Goal: Task Accomplishment & Management: Manage account settings

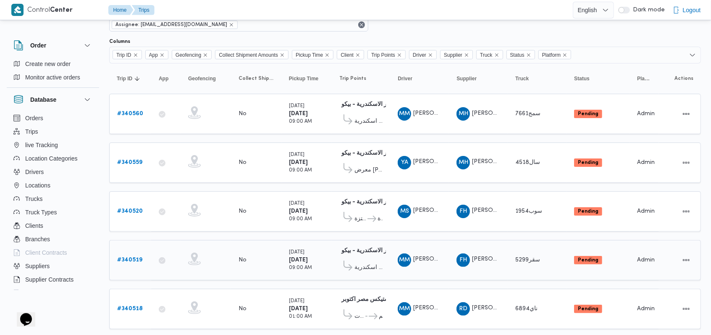
scroll to position [56, 0]
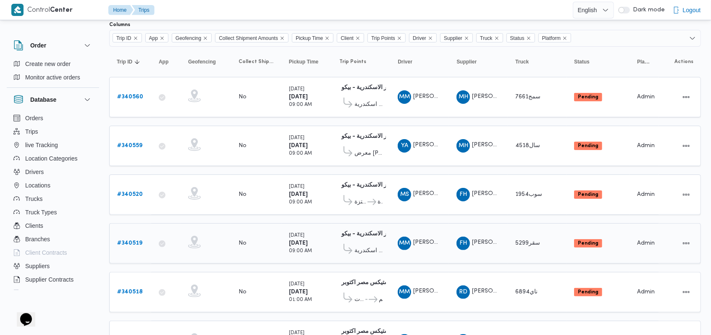
click at [133, 240] on b "# 340519" at bounding box center [129, 242] width 25 height 5
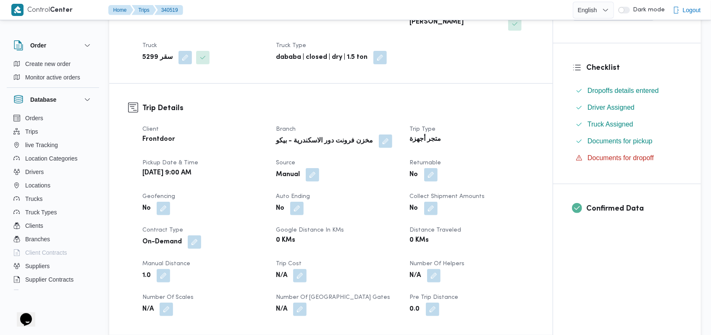
scroll to position [448, 0]
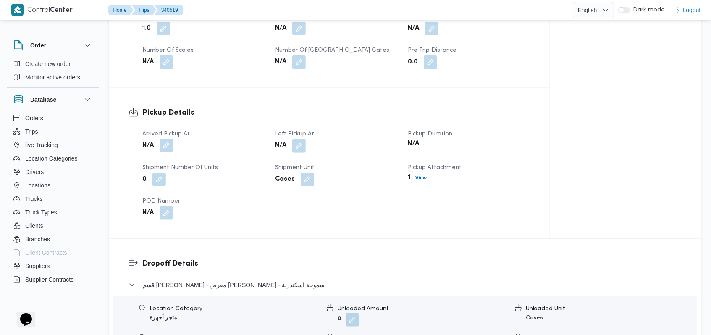
click at [169, 139] on button "button" at bounding box center [166, 145] width 13 height 13
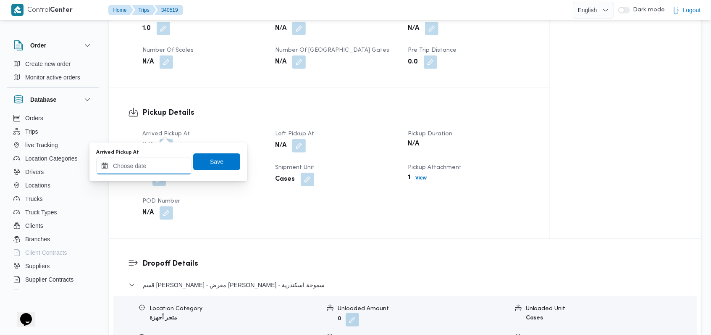
click at [155, 163] on input "Arrived Pickup At" at bounding box center [143, 165] width 95 height 17
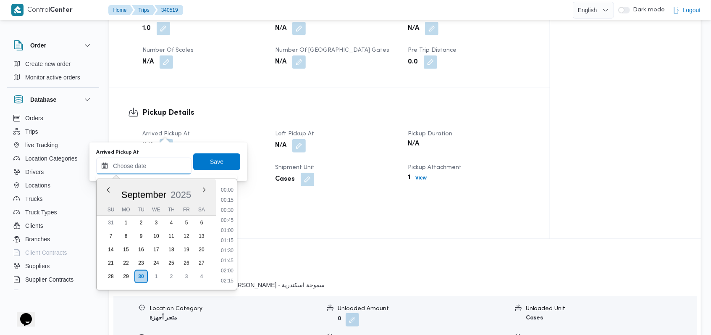
scroll to position [443, 0]
click at [231, 223] on li "11:45" at bounding box center [227, 220] width 19 height 8
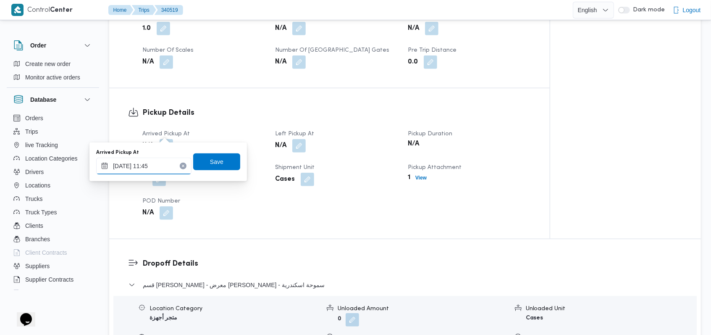
drag, startPoint x: 154, startPoint y: 165, endPoint x: 153, endPoint y: 171, distance: 6.4
click at [153, 171] on input "[DATE] 11:45" at bounding box center [143, 165] width 95 height 17
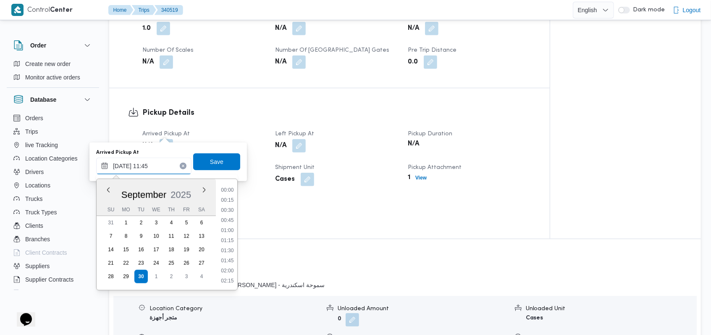
scroll to position [423, 0]
type input "[DATE] 11:55"
click at [216, 168] on span "Save" at bounding box center [216, 161] width 47 height 17
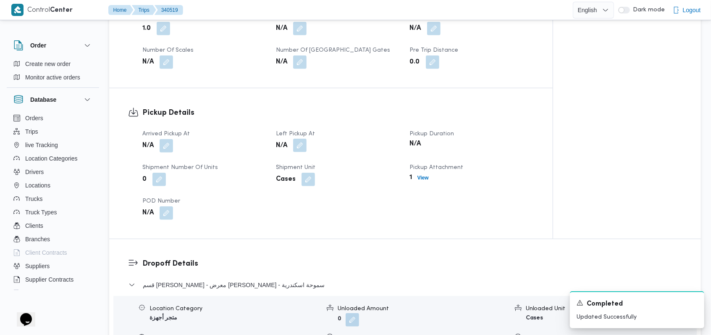
click at [302, 139] on button "button" at bounding box center [299, 145] width 13 height 13
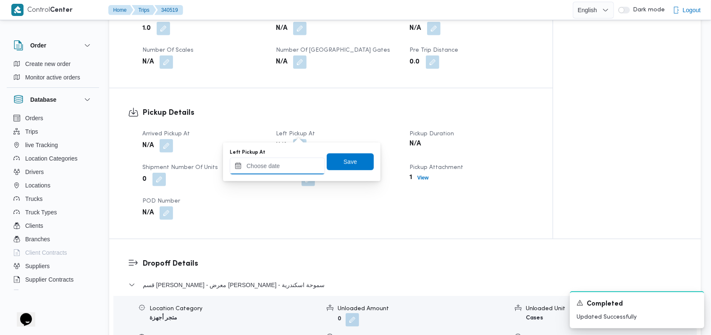
click at [289, 162] on input "Left Pickup At" at bounding box center [277, 165] width 95 height 17
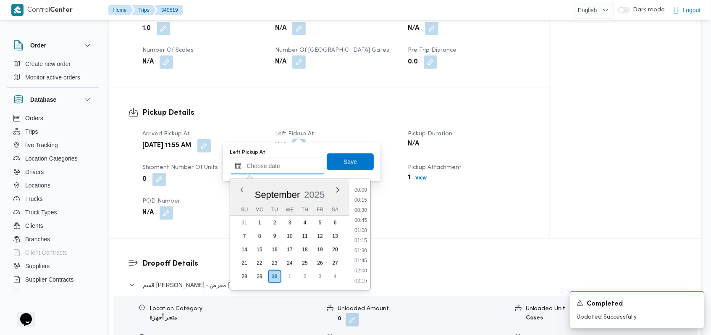
scroll to position [443, 0]
click at [362, 239] on li "12:15" at bounding box center [360, 240] width 19 height 8
type input "[DATE] 12:15"
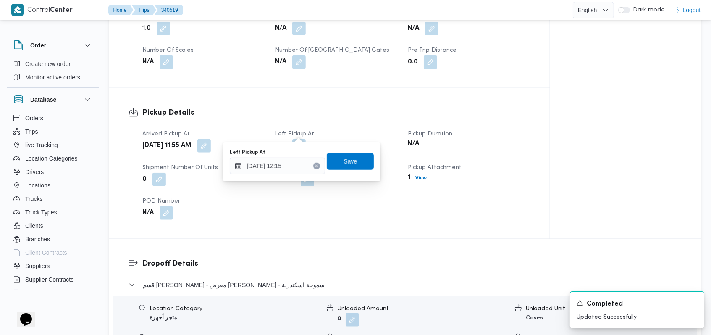
click at [348, 158] on span "Save" at bounding box center [349, 161] width 13 height 10
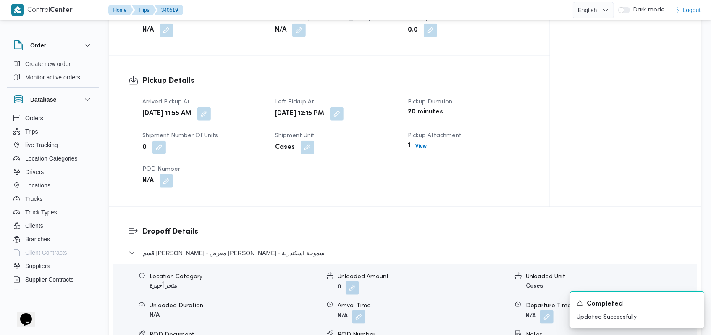
scroll to position [504, 0]
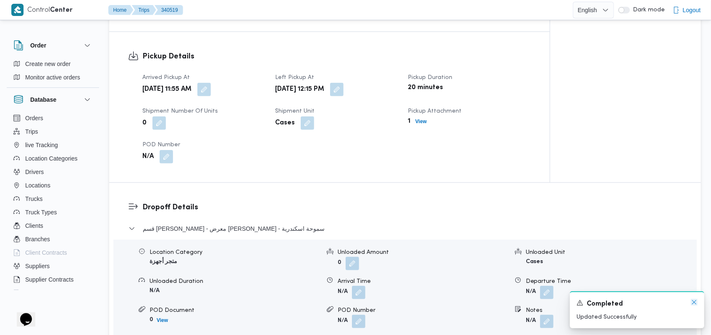
click at [694, 304] on icon "Dismiss toast" at bounding box center [694, 302] width 7 height 7
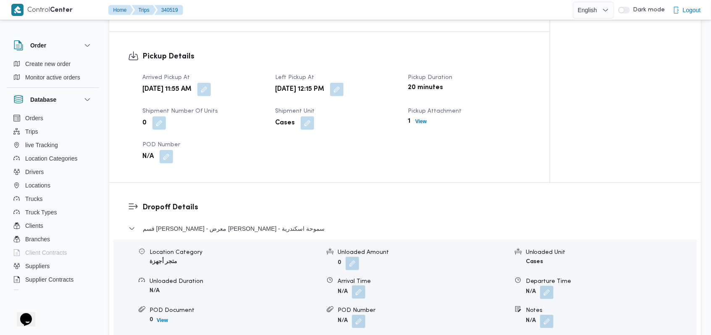
click at [357, 285] on button "button" at bounding box center [358, 291] width 13 height 13
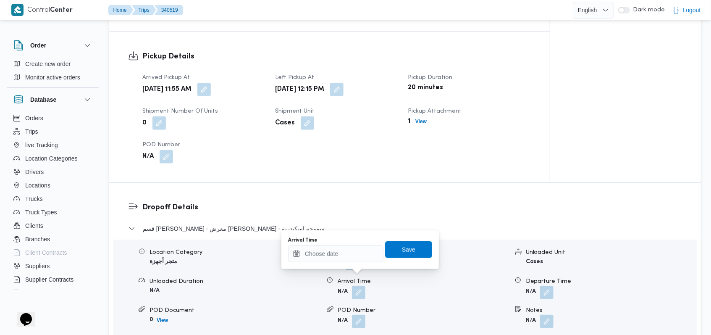
click at [347, 318] on b "N/A" at bounding box center [343, 320] width 10 height 5
click at [341, 260] on input "Arrival Time" at bounding box center [335, 253] width 95 height 17
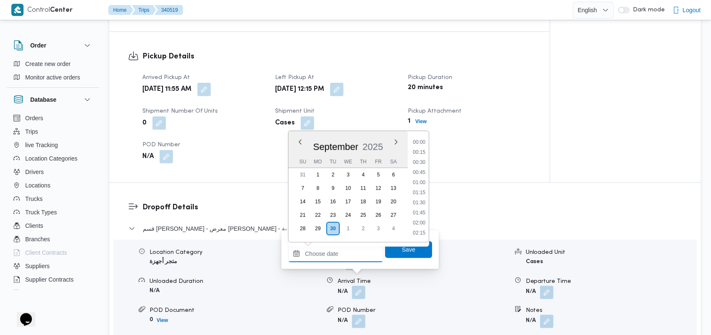
scroll to position [443, 0]
click at [418, 191] on li "12:15" at bounding box center [418, 193] width 19 height 8
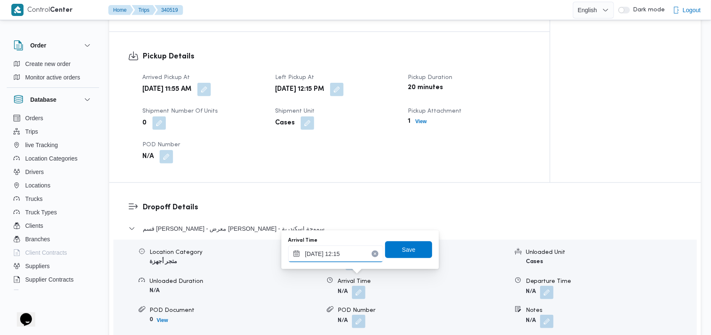
drag, startPoint x: 347, startPoint y: 255, endPoint x: 351, endPoint y: 257, distance: 4.3
click at [351, 257] on input "[DATE] 12:15" at bounding box center [335, 253] width 95 height 17
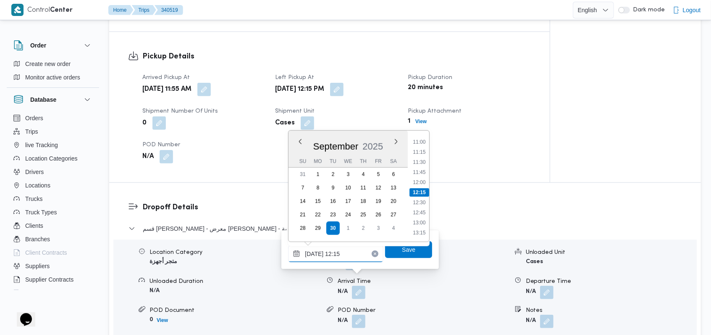
click at [350, 254] on input "[DATE] 12:15" at bounding box center [335, 253] width 95 height 17
type input "[DATE] 12:20"
click at [406, 251] on span "Save" at bounding box center [408, 249] width 13 height 10
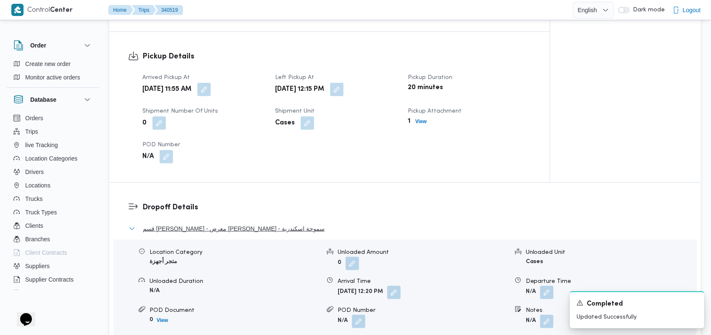
click at [281, 223] on button "قسم [PERSON_NAME] - معرض [PERSON_NAME] - سموحة اسكندرية" at bounding box center [404, 228] width 553 height 10
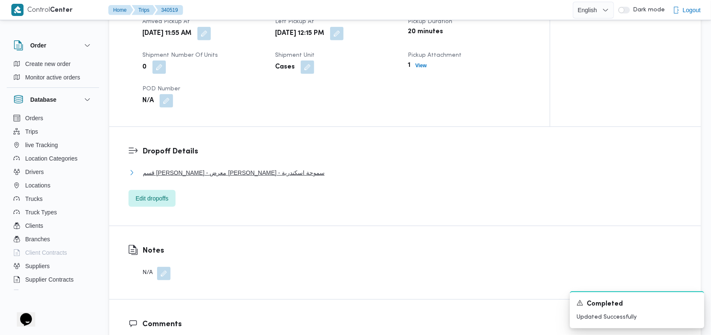
scroll to position [504, 0]
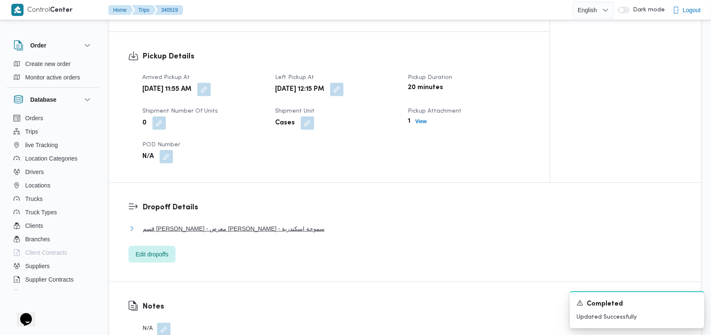
click at [275, 223] on span "قسم [PERSON_NAME] - معرض [PERSON_NAME] - سموحة اسكندرية" at bounding box center [234, 228] width 182 height 10
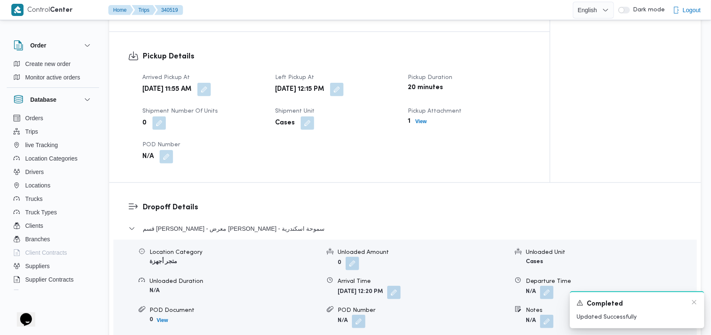
click at [690, 304] on div "Completed" at bounding box center [637, 304] width 121 height 10
click at [693, 302] on icon "Dismiss toast" at bounding box center [694, 302] width 7 height 7
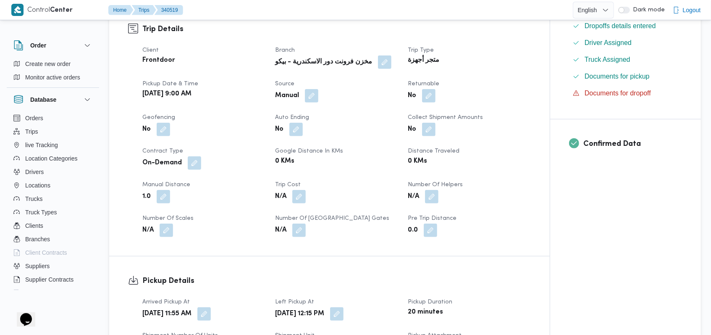
scroll to position [0, 0]
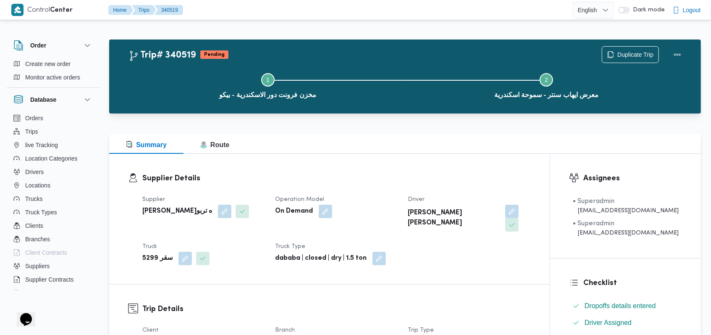
click at [370, 209] on div "On Demand" at bounding box center [336, 211] width 124 height 15
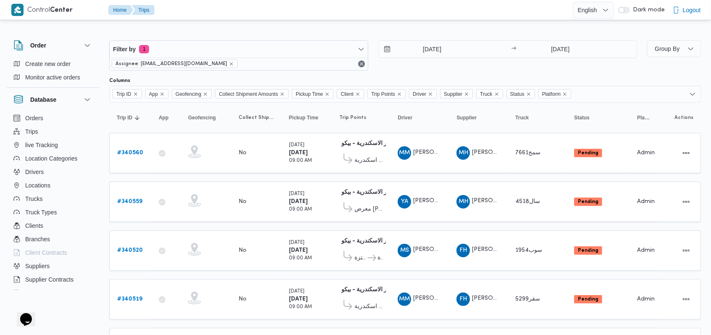
click at [413, 68] on div "[DATE] → [DATE]" at bounding box center [507, 55] width 259 height 30
click at [393, 68] on div "[DATE] → [DATE]" at bounding box center [507, 55] width 259 height 30
click at [406, 75] on div "Filter by 1 Assignee: [EMAIL_ADDRESS][DOMAIN_NAME] [DATE] → [DATE]" at bounding box center [373, 55] width 538 height 40
click at [411, 75] on div "Filter by 1 Assignee: [EMAIL_ADDRESS][DOMAIN_NAME] [DATE] → [DATE]" at bounding box center [373, 55] width 538 height 40
click at [397, 61] on div "[DATE] → [DATE]" at bounding box center [507, 55] width 259 height 30
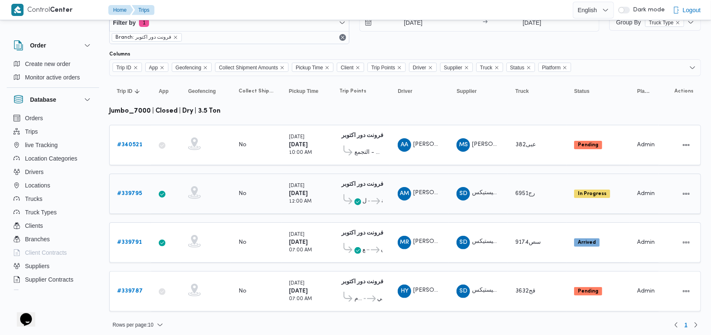
scroll to position [26, 0]
click at [131, 191] on b "# 339795" at bounding box center [129, 193] width 25 height 5
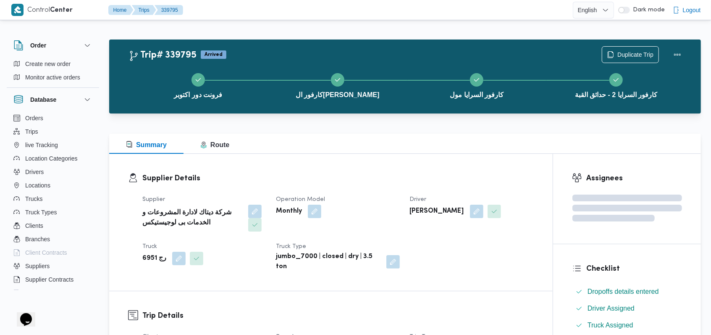
click at [500, 261] on div "Supplier شركة ديتاك لادارة المشروعات و الخدمات بى لوجيستيكس Operation Model Mon…" at bounding box center [337, 232] width 401 height 87
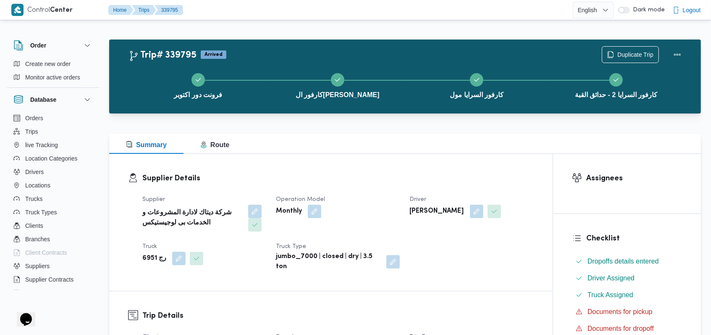
click at [351, 178] on h3 "Supplier Details" at bounding box center [337, 178] width 391 height 11
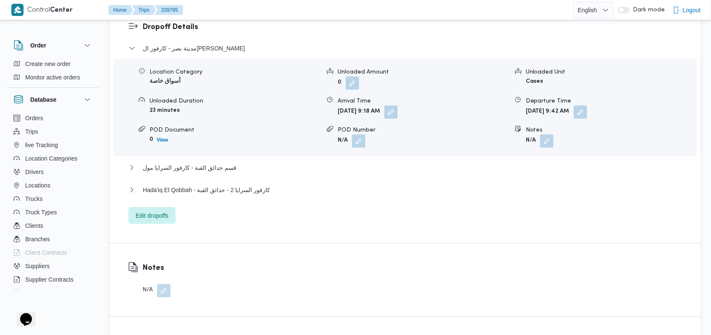
scroll to position [728, 0]
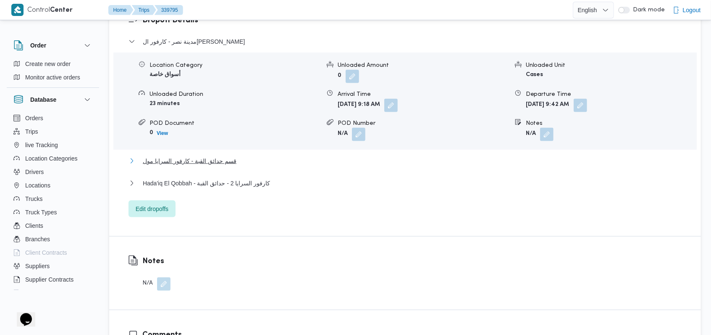
click at [227, 158] on span "قسم حدائق القبة - كارفور السرايا مول" at bounding box center [190, 161] width 94 height 10
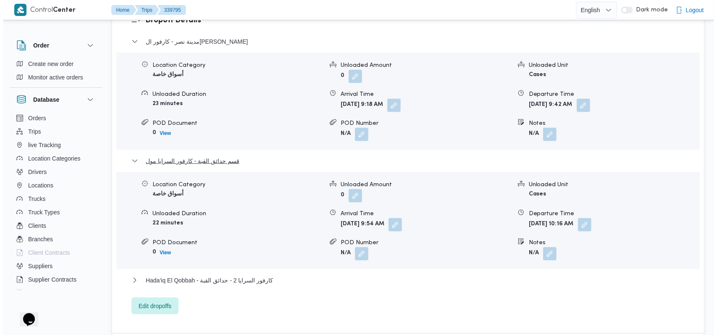
scroll to position [784, 0]
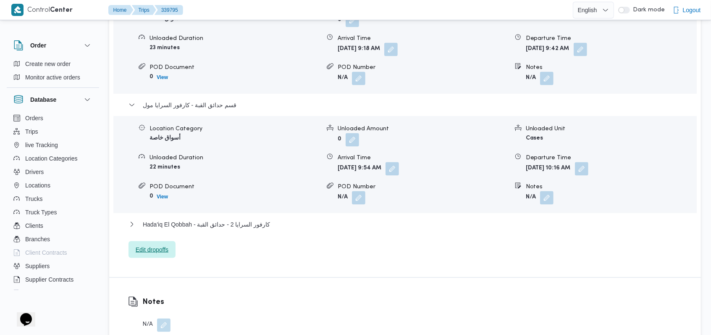
click at [162, 248] on span "Edit dropoffs" at bounding box center [152, 249] width 33 height 10
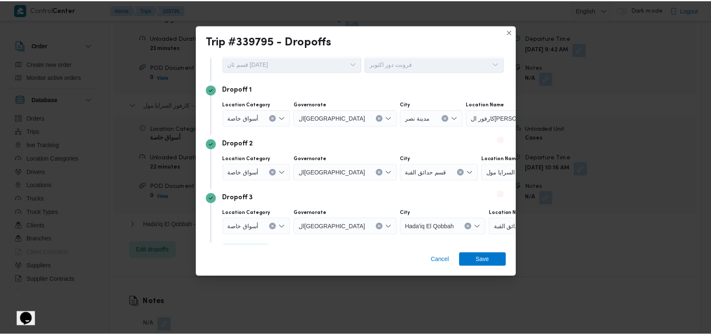
scroll to position [54, 0]
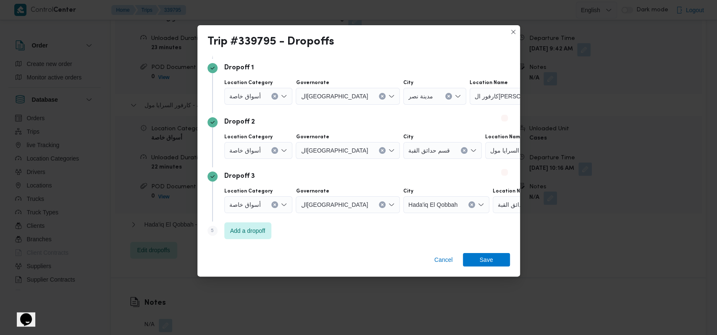
click at [274, 95] on icon "Clear input" at bounding box center [275, 96] width 2 height 2
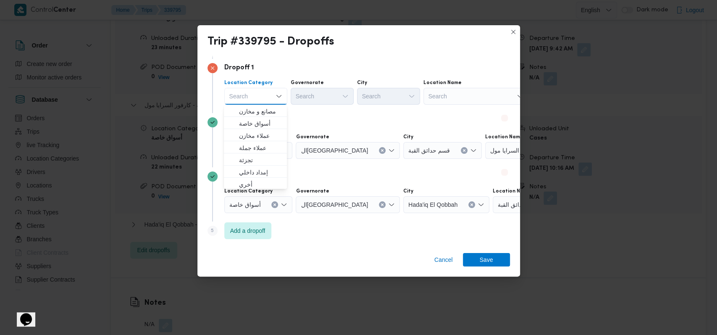
click at [467, 100] on div "Search" at bounding box center [475, 96] width 105 height 17
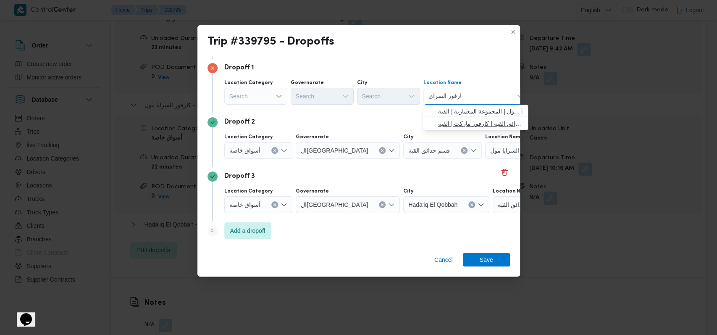
type input "كارفور السراي"
click at [450, 126] on span "كارفور السراي ا 2 - حدائق القبة | كارفور ماركت | القبة" at bounding box center [480, 123] width 85 height 10
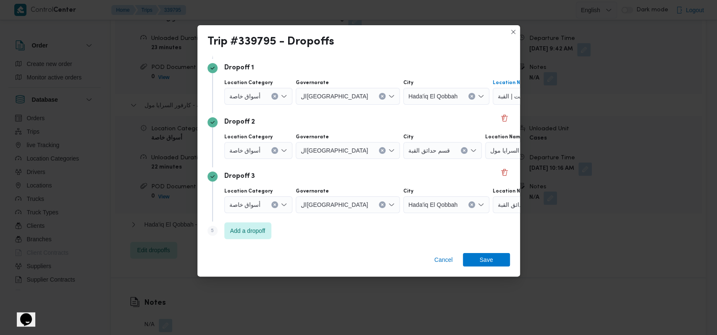
click at [470, 203] on icon "Clear input" at bounding box center [471, 204] width 3 height 3
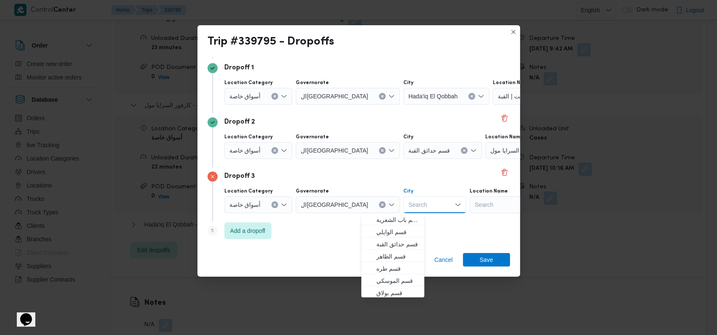
click at [498, 207] on div "Search" at bounding box center [521, 204] width 105 height 17
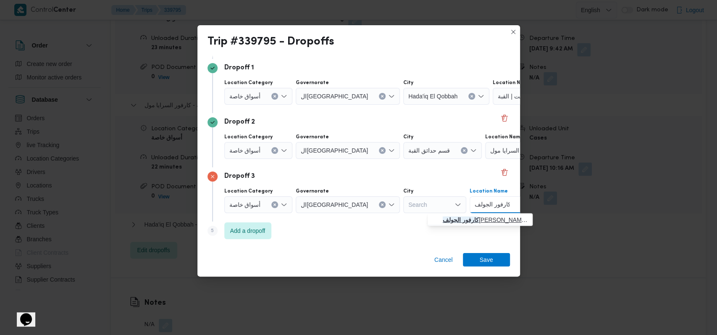
type input "كارفور الجولف"
click at [479, 216] on mark "كارفور الجولف" at bounding box center [461, 219] width 36 height 7
click at [493, 256] on span "Save" at bounding box center [486, 258] width 47 height 13
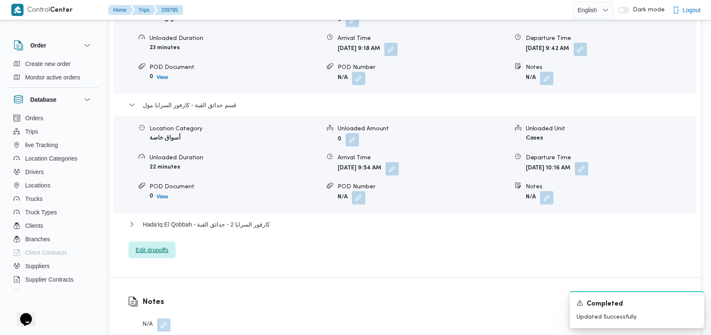
scroll to position [728, 0]
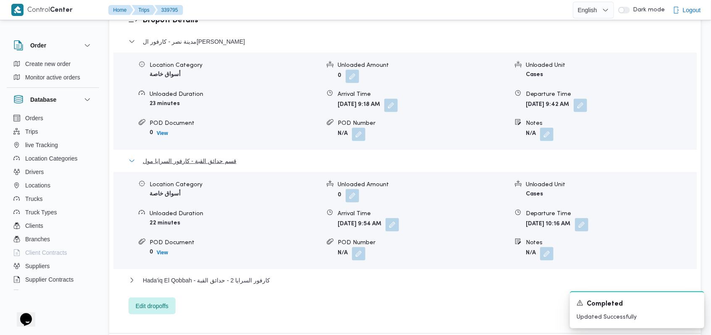
click at [216, 161] on span "قسم حدائق القبة - كارفور السرايا مول" at bounding box center [190, 161] width 94 height 10
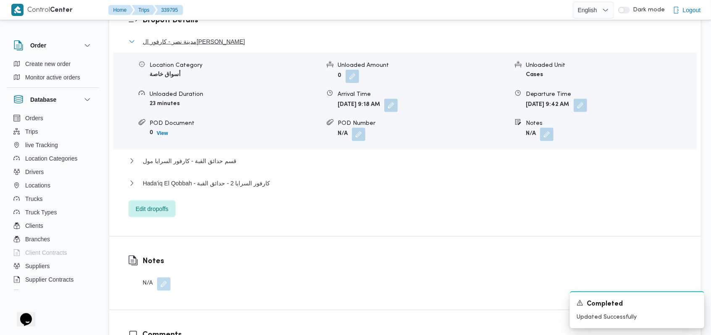
click at [209, 42] on span "مدينة نصر - كارفور الجولف صلاح سالم" at bounding box center [194, 42] width 102 height 10
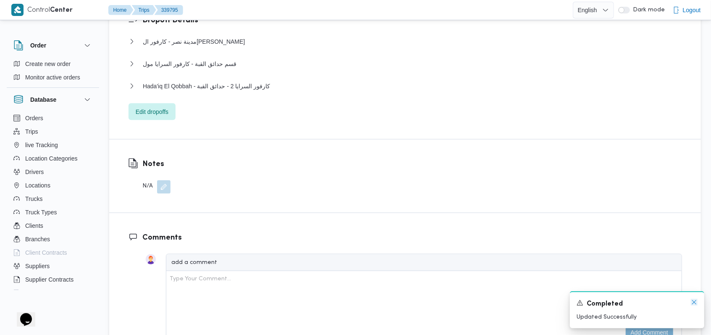
click at [691, 303] on icon "Dismiss toast" at bounding box center [694, 302] width 7 height 7
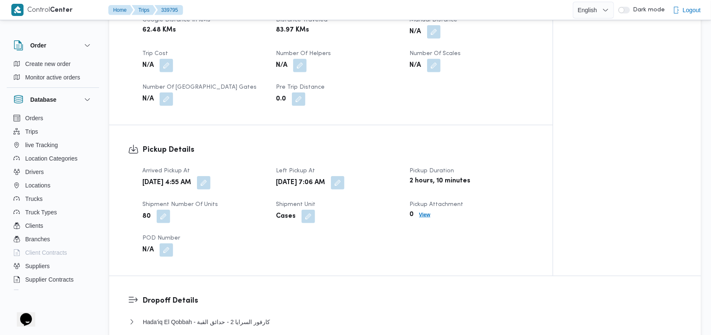
scroll to position [616, 0]
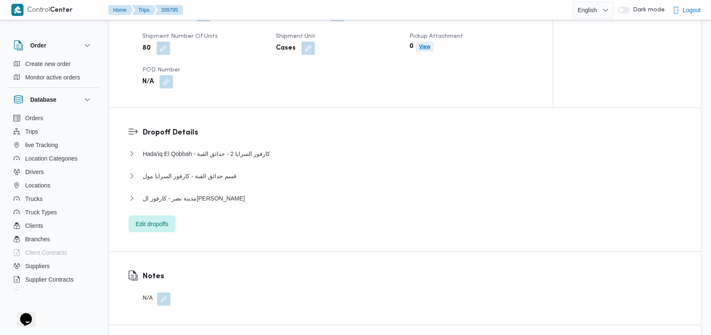
click at [427, 44] on b "View" at bounding box center [424, 47] width 11 height 6
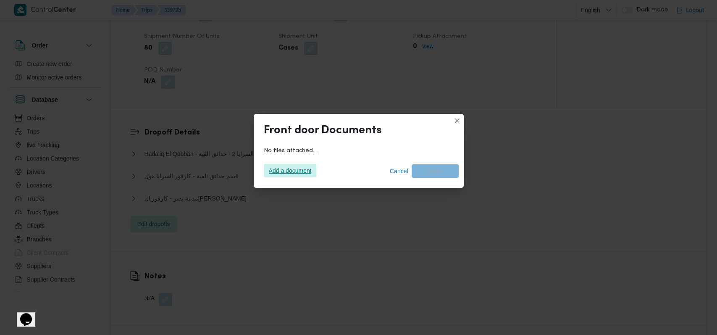
click at [290, 172] on span "Add a document" at bounding box center [290, 170] width 43 height 13
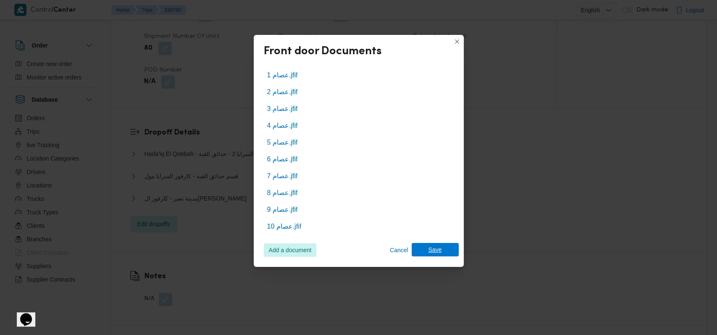
click at [443, 252] on span "Save" at bounding box center [435, 249] width 47 height 13
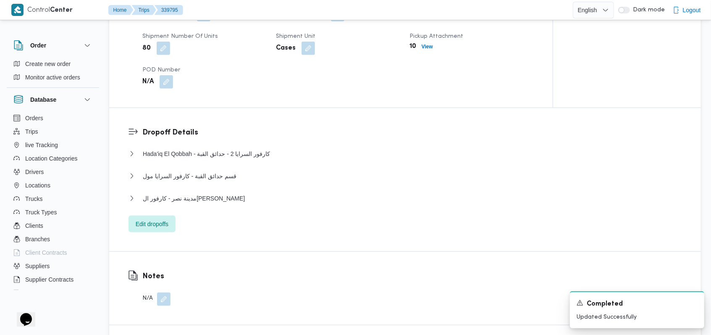
click at [396, 184] on div "قسم حدائق القبة - كارفور السرايا مول" at bounding box center [404, 179] width 553 height 16
click at [700, 301] on div "A new notification appears Completed Updated Successfully" at bounding box center [637, 309] width 134 height 37
click at [693, 302] on icon "Dismiss toast" at bounding box center [694, 302] width 7 height 7
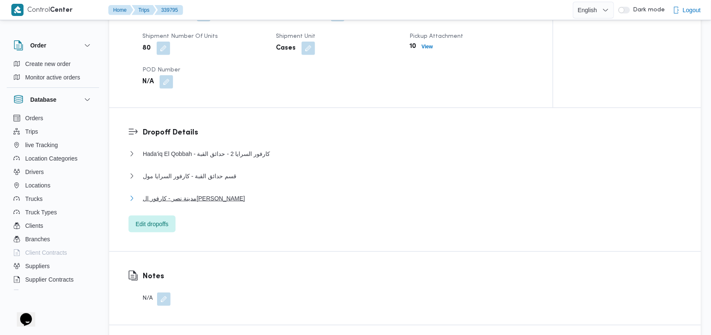
click at [206, 194] on span "مدينة نصر - كارفور الجولف صلاح سالم" at bounding box center [194, 198] width 102 height 10
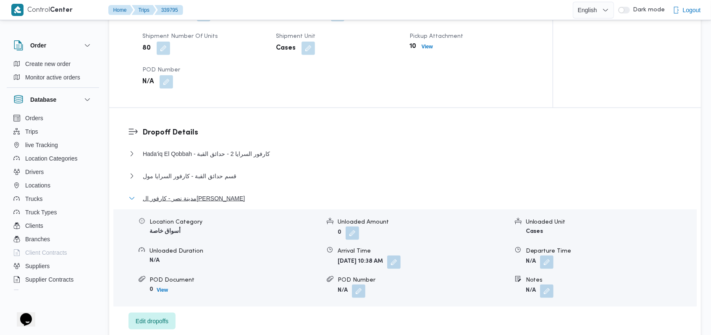
click at [206, 194] on span "مدينة نصر - كارفور الجولف صلاح سالم" at bounding box center [194, 198] width 102 height 10
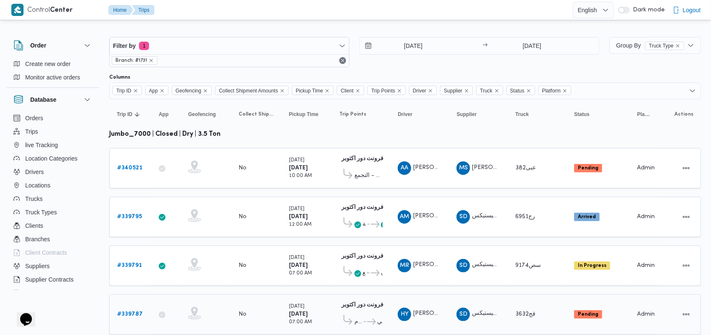
scroll to position [26, 0]
